Goal: Task Accomplishment & Management: Manage account settings

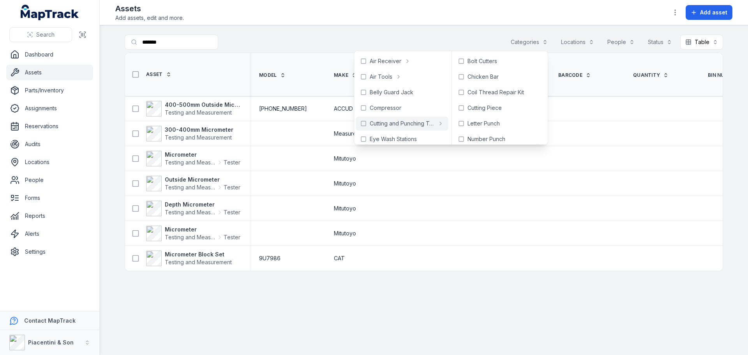
click at [528, 40] on button "Categories" at bounding box center [528, 42] width 47 height 15
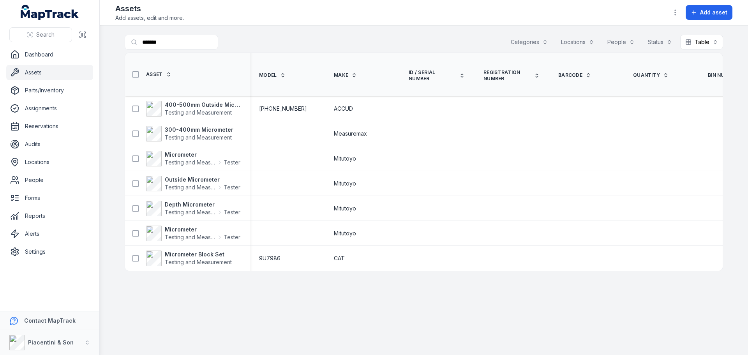
click at [664, 16] on div "Assets Add assets, edit and more. Add asset" at bounding box center [423, 12] width 617 height 19
click at [668, 15] on div "Assets Add assets, edit and more. Add asset" at bounding box center [423, 12] width 617 height 19
click at [674, 15] on icon "button" at bounding box center [675, 13] width 8 height 8
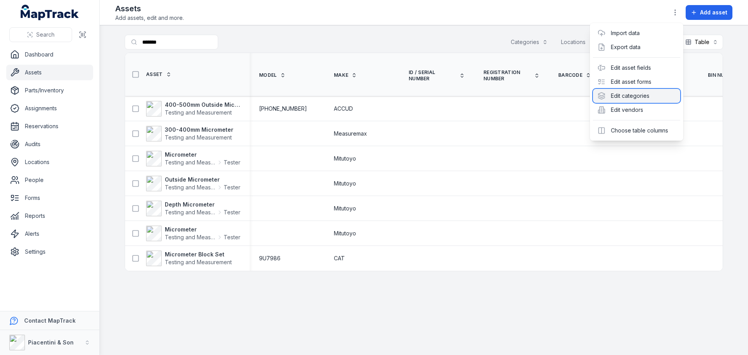
click at [643, 98] on div "Edit categories" at bounding box center [636, 96] width 87 height 14
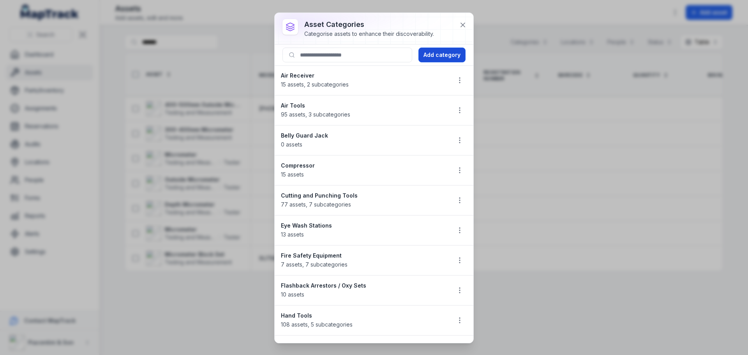
click at [432, 52] on button "Add category" at bounding box center [441, 55] width 47 height 15
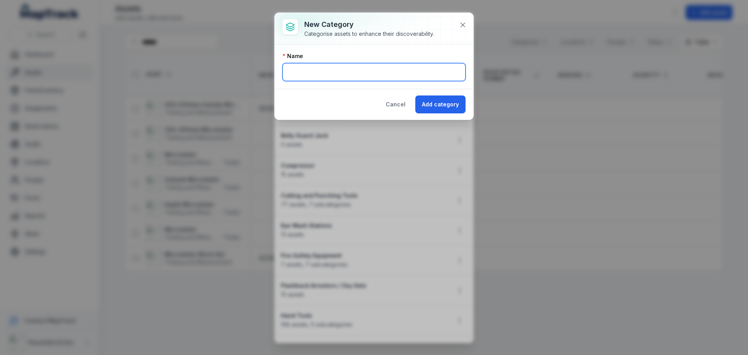
click at [406, 72] on input "text" at bounding box center [373, 72] width 183 height 18
type input "**********"
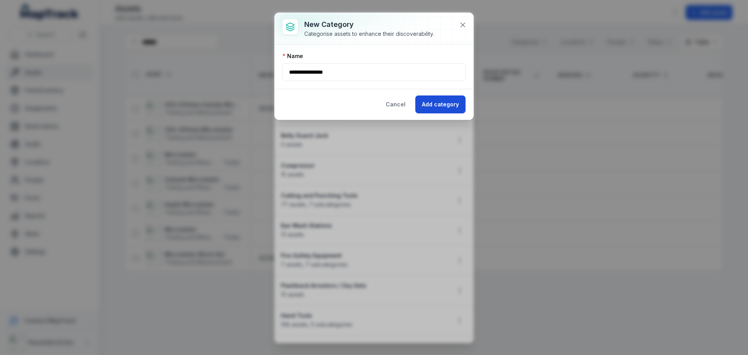
click at [448, 102] on button "Add category" at bounding box center [440, 104] width 50 height 18
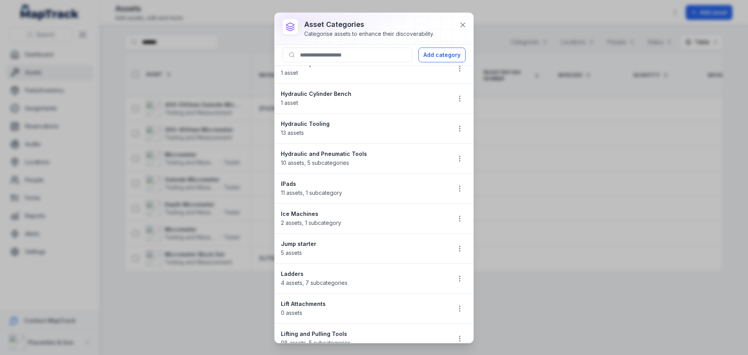
scroll to position [350, 0]
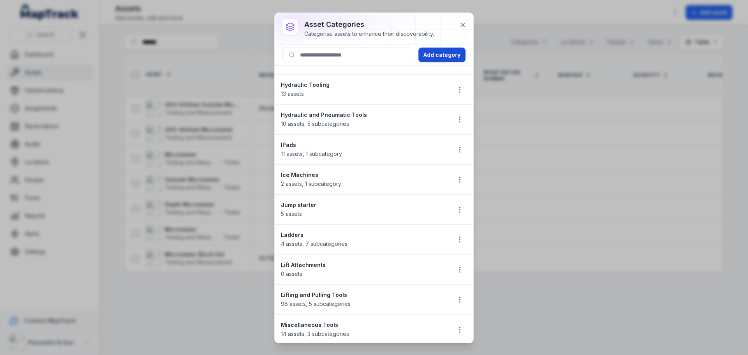
click at [447, 57] on button "Add category" at bounding box center [441, 55] width 47 height 15
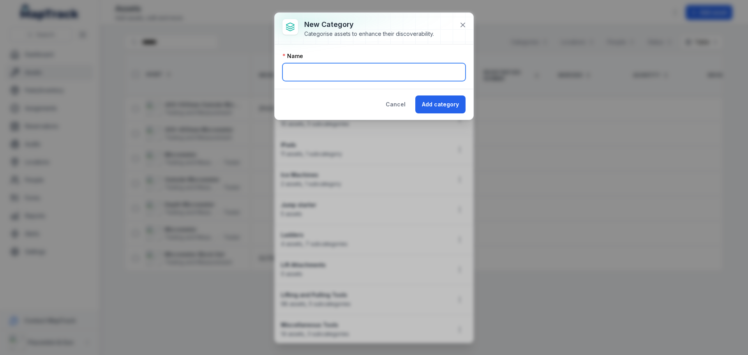
click at [410, 70] on input "text" at bounding box center [373, 72] width 183 height 18
type input "******"
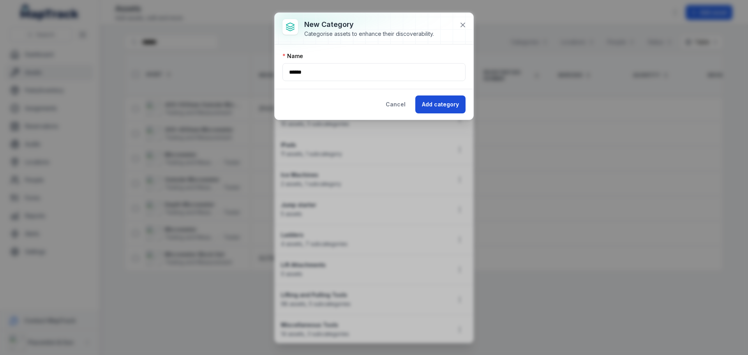
click at [447, 102] on button "Add category" at bounding box center [440, 104] width 50 height 18
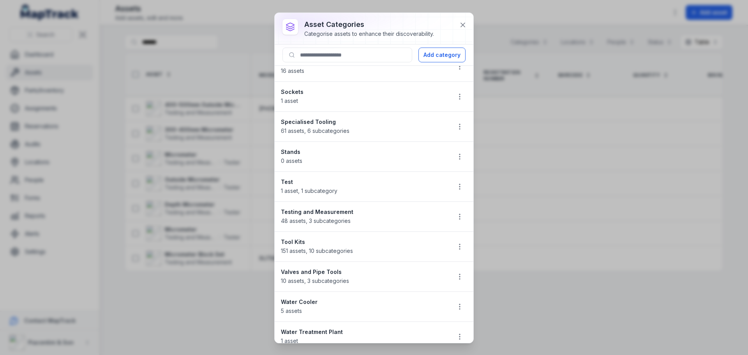
scroll to position [703, 0]
click at [456, 158] on icon "button" at bounding box center [460, 157] width 8 height 8
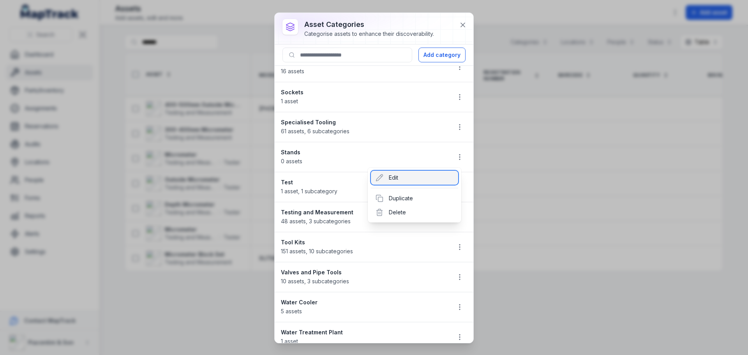
click at [440, 180] on div "Edit" at bounding box center [414, 178] width 87 height 14
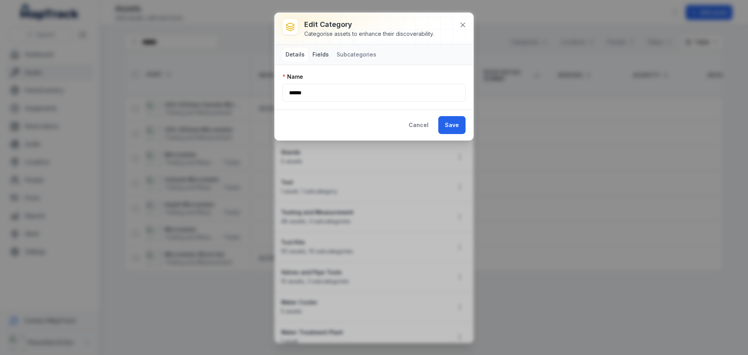
click at [322, 54] on button "Fields" at bounding box center [320, 55] width 23 height 14
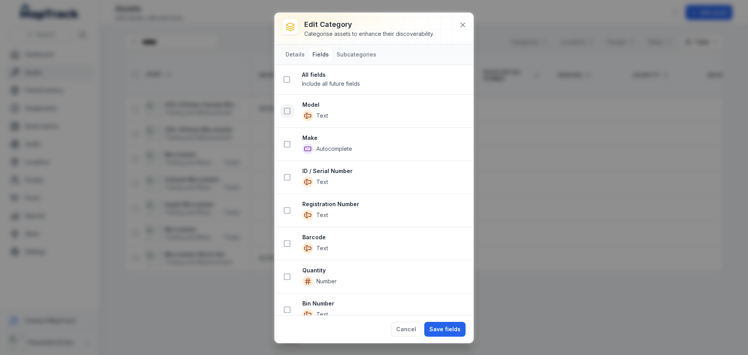
click at [288, 110] on icon at bounding box center [287, 111] width 8 height 8
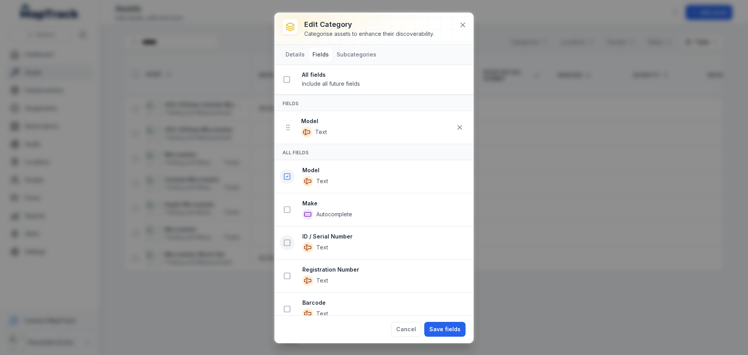
click at [287, 239] on icon at bounding box center [287, 243] width 8 height 8
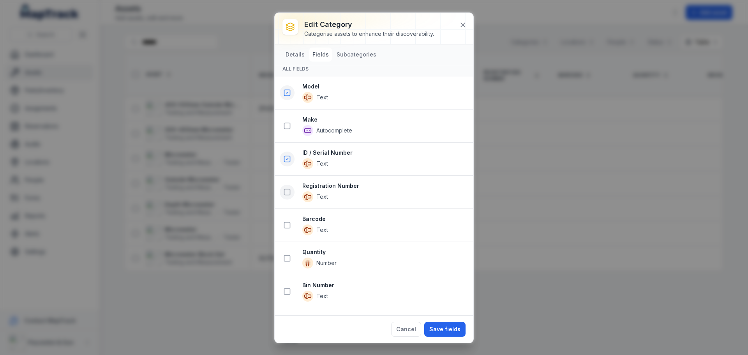
click at [286, 193] on icon at bounding box center [287, 192] width 8 height 8
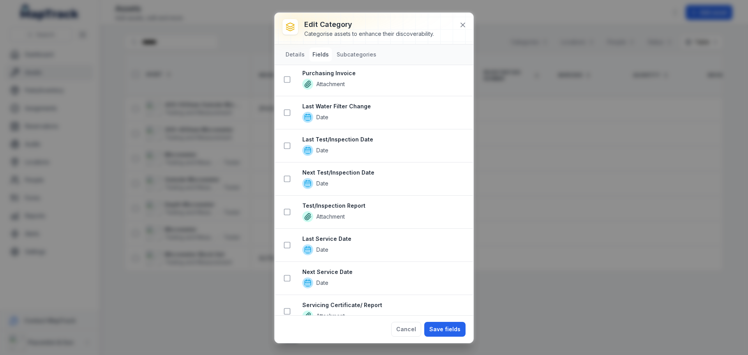
scroll to position [578, 0]
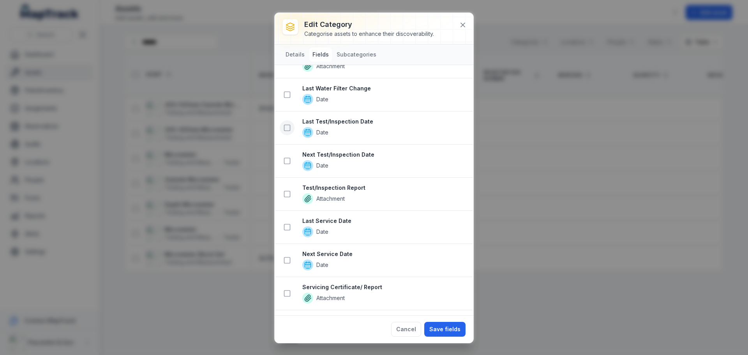
click at [285, 124] on icon at bounding box center [287, 128] width 8 height 8
click at [288, 162] on icon at bounding box center [287, 161] width 8 height 8
click at [287, 190] on icon at bounding box center [287, 194] width 8 height 8
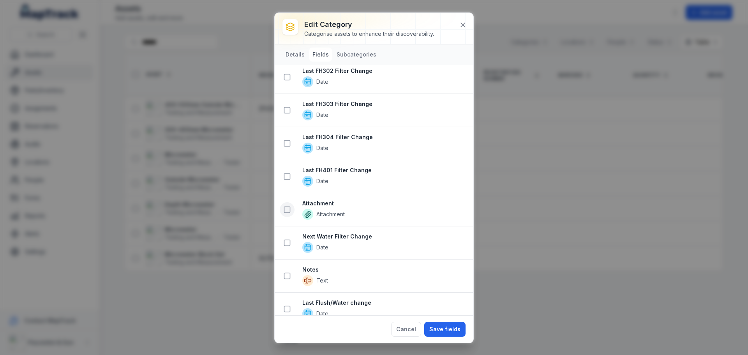
click at [287, 209] on icon at bounding box center [287, 210] width 8 height 8
click at [289, 274] on icon at bounding box center [287, 276] width 8 height 8
click at [445, 326] on button "Save fields" at bounding box center [444, 329] width 41 height 15
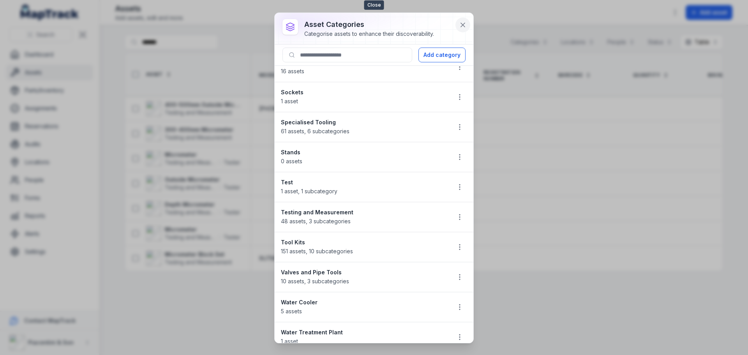
click at [463, 27] on icon at bounding box center [463, 25] width 8 height 8
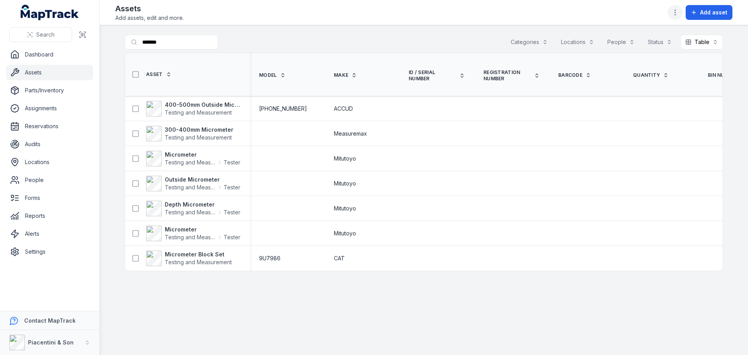
click at [677, 15] on icon "button" at bounding box center [675, 13] width 8 height 8
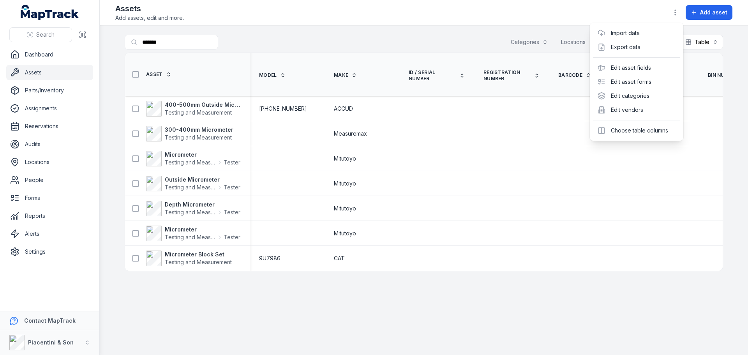
drag, startPoint x: 533, startPoint y: 14, endPoint x: 533, endPoint y: 22, distance: 7.8
click at [533, 14] on div "Assets Add assets, edit and more. Add asset" at bounding box center [423, 12] width 617 height 19
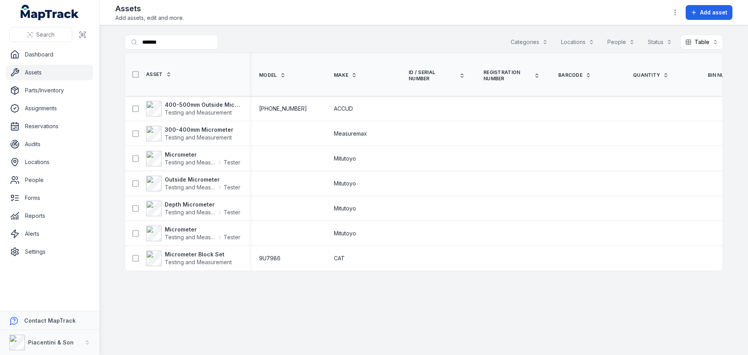
click at [525, 44] on button "Categories" at bounding box center [528, 42] width 47 height 15
